Goal: Find specific page/section: Find specific page/section

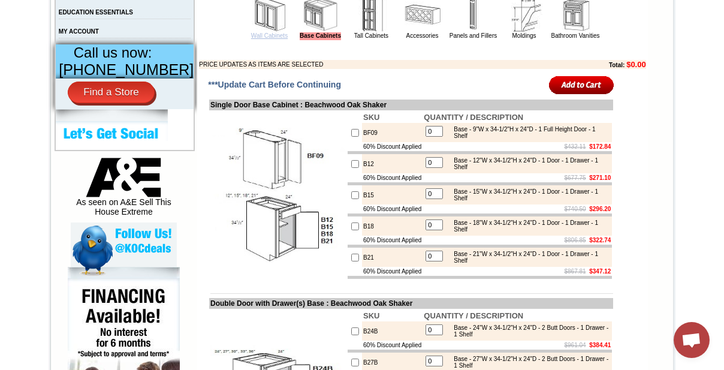
drag, startPoint x: 249, startPoint y: 52, endPoint x: 258, endPoint y: 58, distance: 11.0
click at [251, 39] on link "Wall Cabinets" at bounding box center [269, 35] width 37 height 7
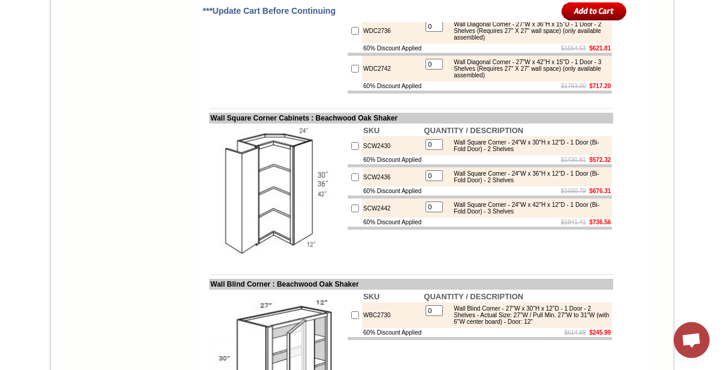
scroll to position [3432, 0]
